Goal: Register for event/course

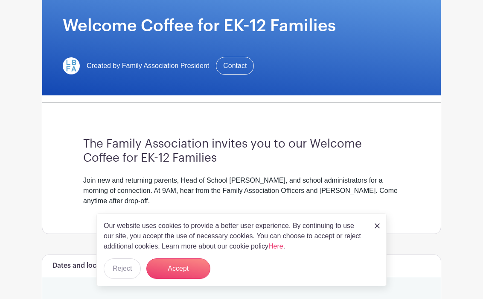
scroll to position [128, 0]
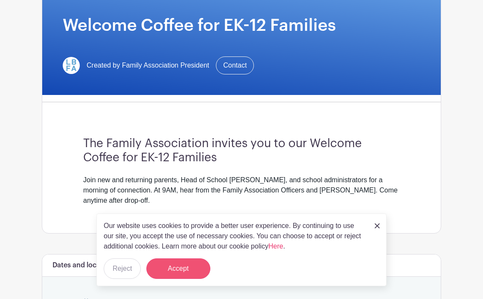
click at [185, 266] on button "Accept" at bounding box center [178, 268] width 64 height 20
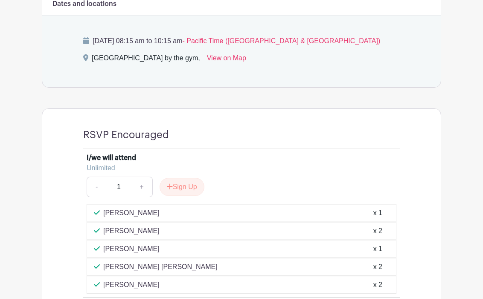
scroll to position [408, 0]
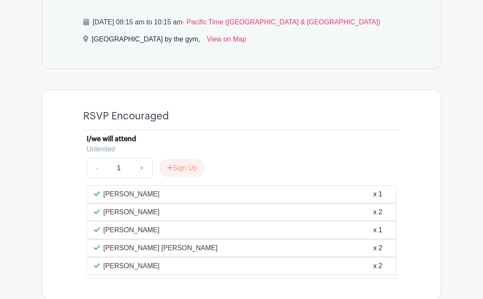
click at [147, 168] on link "+" at bounding box center [141, 168] width 21 height 20
type input "3"
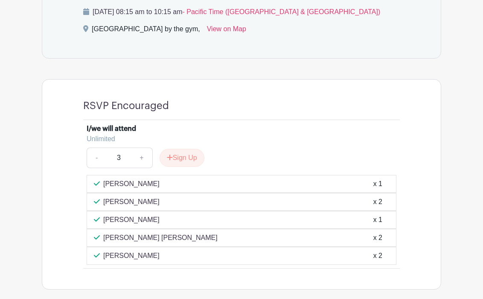
scroll to position [419, 0]
click at [182, 157] on button "Sign Up" at bounding box center [182, 157] width 45 height 18
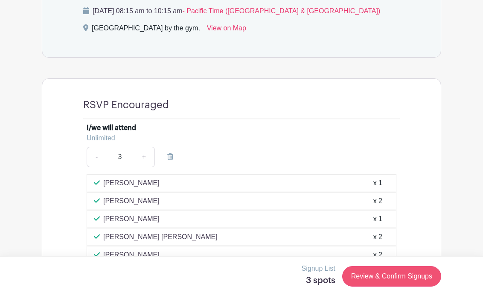
click at [407, 282] on link "Review & Confirm Signups" at bounding box center [392, 276] width 99 height 20
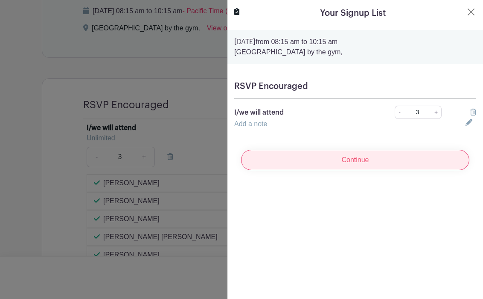
click at [373, 169] on input "Continue" at bounding box center [355, 159] width 228 height 20
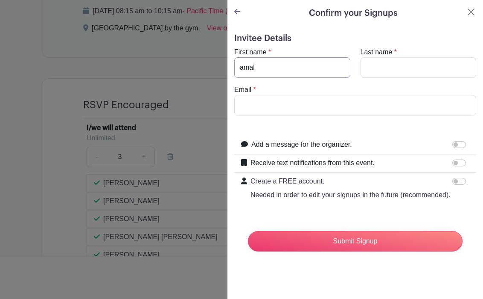
type input "amal"
click at [381, 56] on label "Last name" at bounding box center [377, 52] width 32 height 10
click at [381, 57] on input "Last name" at bounding box center [419, 67] width 116 height 20
type input "massri"
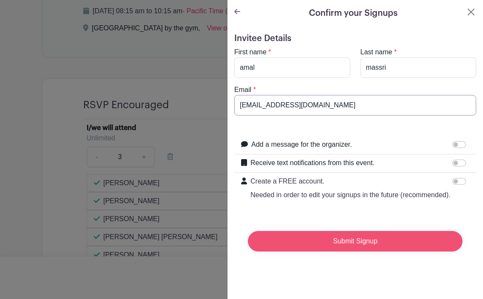
type input "[EMAIL_ADDRESS][DOMAIN_NAME]"
click at [305, 231] on input "Submit Signup" at bounding box center [355, 241] width 215 height 20
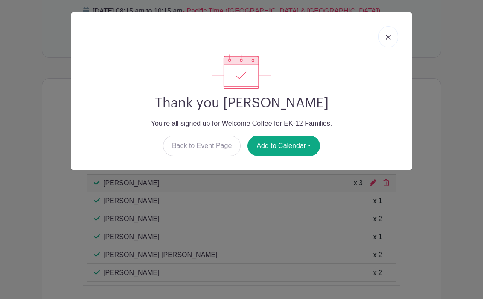
click at [389, 47] on div at bounding box center [241, 36] width 327 height 35
click at [389, 42] on link at bounding box center [389, 36] width 20 height 21
